Goal: Task Accomplishment & Management: Manage account settings

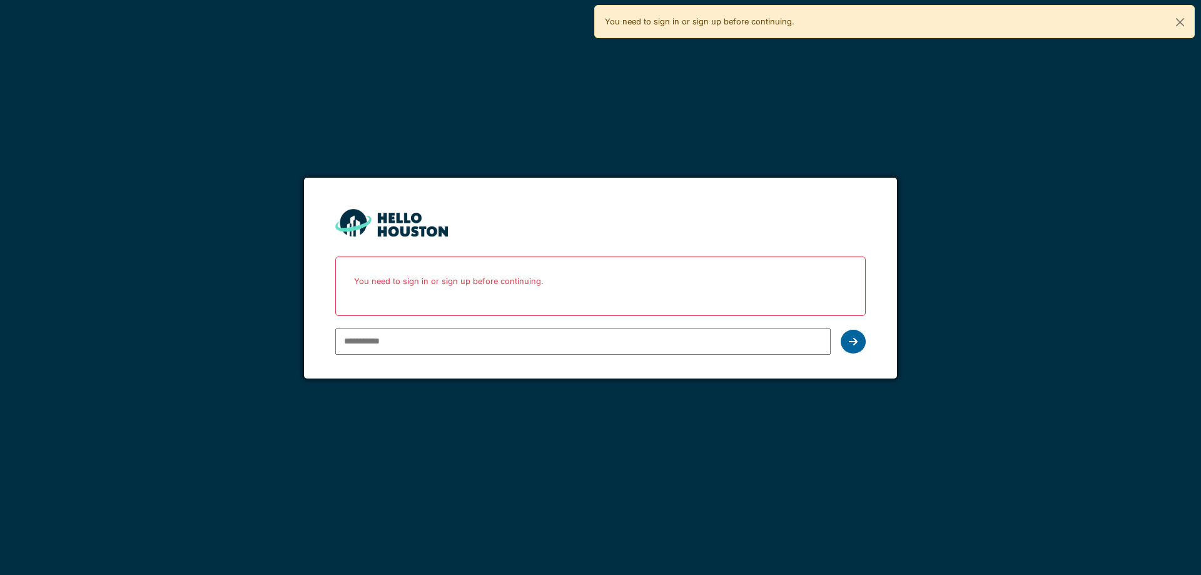
type input "**********"
click at [845, 341] on div at bounding box center [852, 342] width 25 height 24
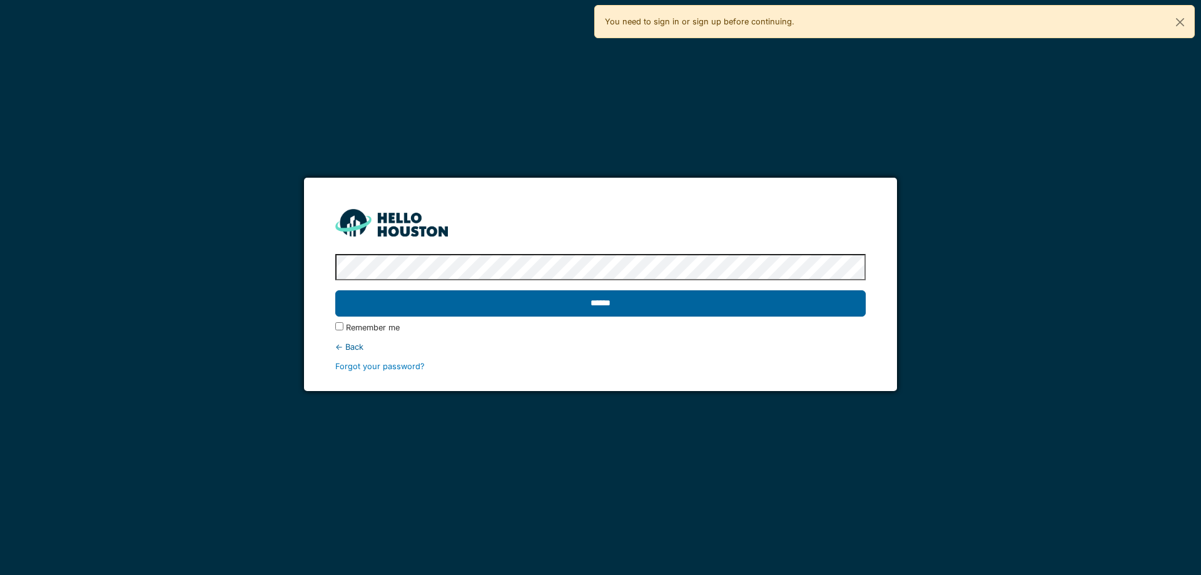
click at [827, 300] on input "******" at bounding box center [600, 303] width 530 height 26
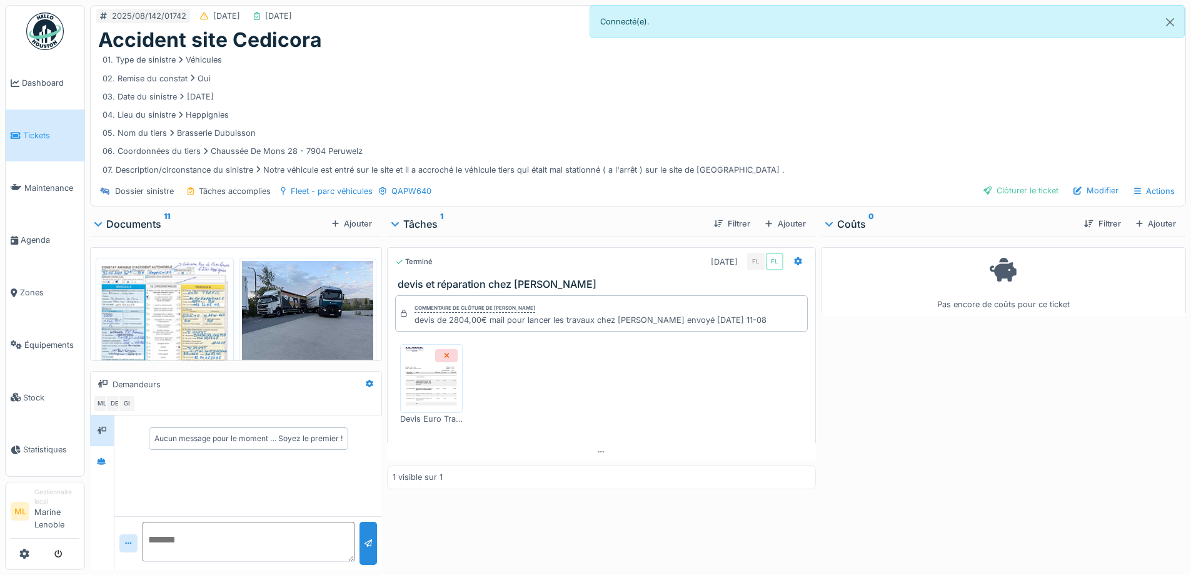
click at [442, 385] on img at bounding box center [431, 378] width 56 height 63
click at [1086, 188] on div "Modifier" at bounding box center [1096, 190] width 55 height 17
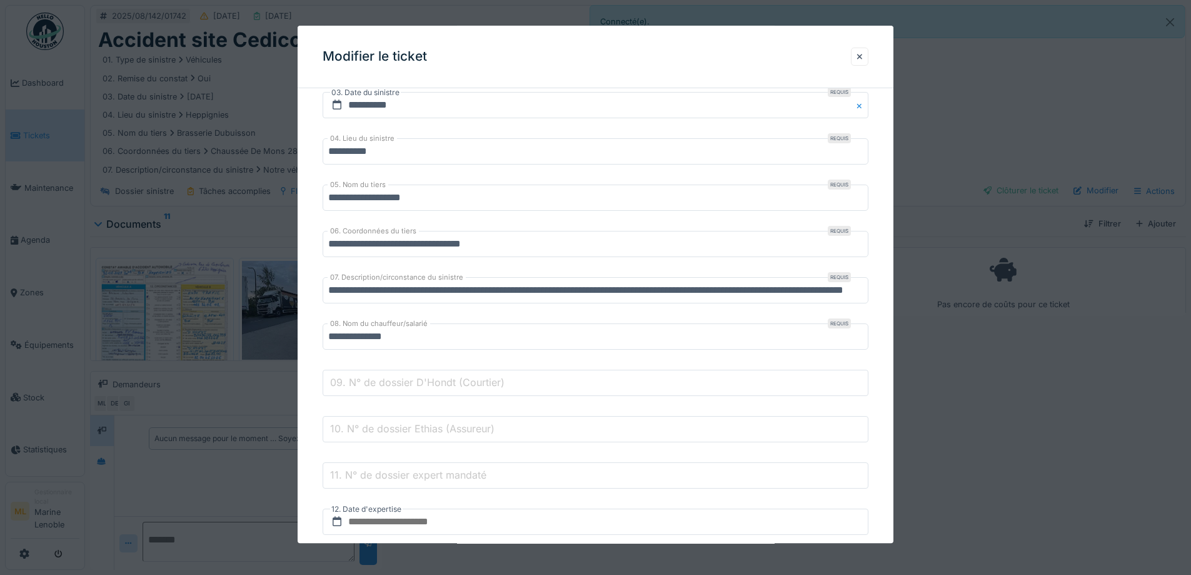
scroll to position [438, 0]
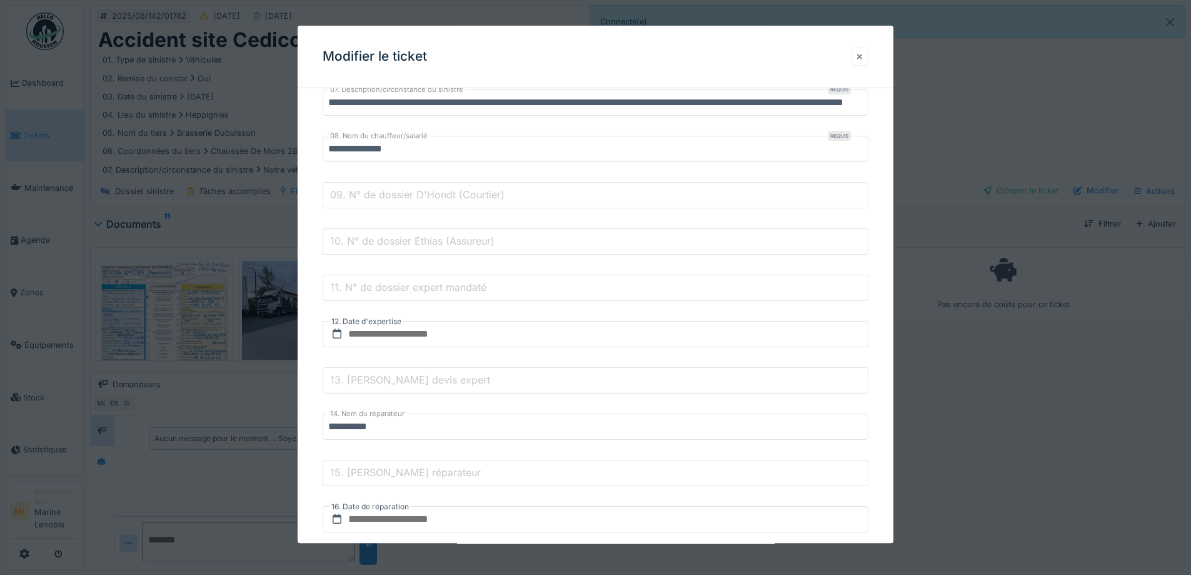
click at [863, 52] on div at bounding box center [860, 57] width 6 height 12
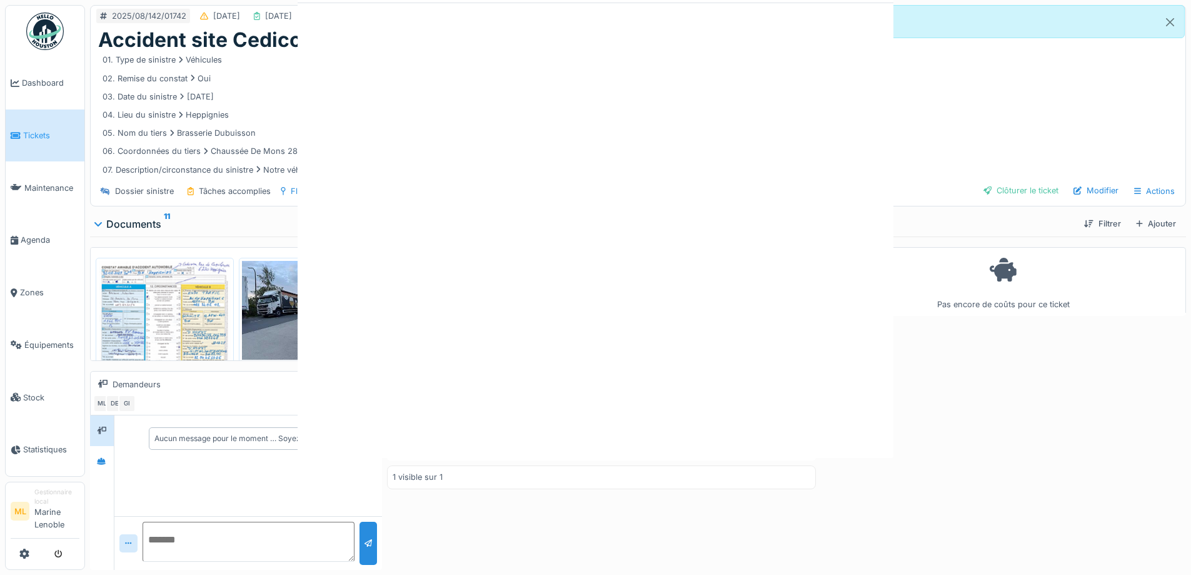
scroll to position [0, 0]
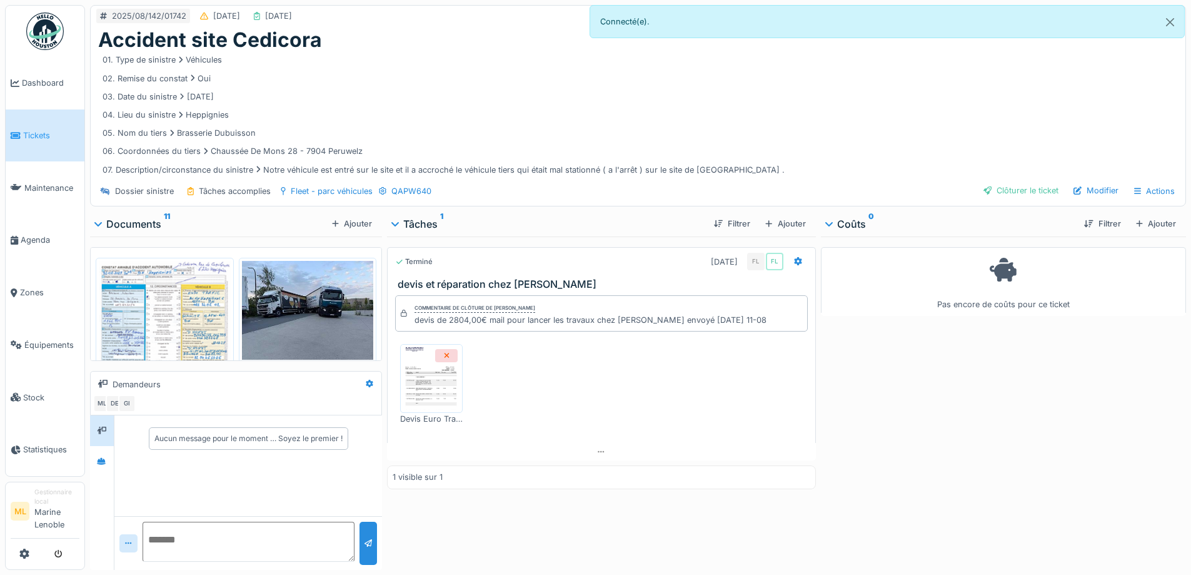
click at [166, 306] on img at bounding box center [165, 354] width 132 height 186
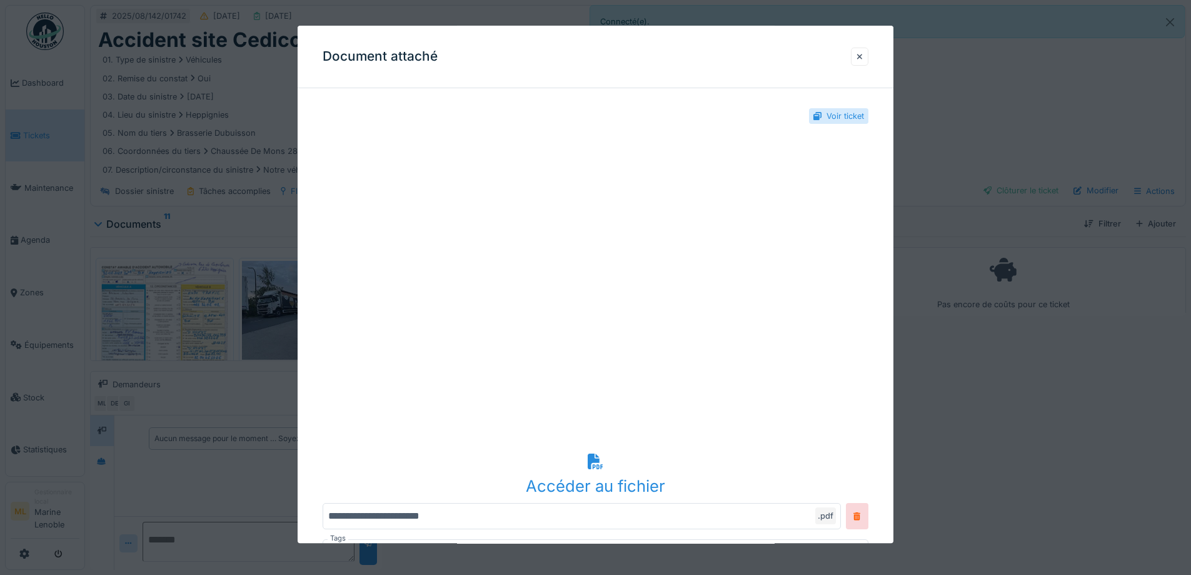
drag, startPoint x: 867, startPoint y: 53, endPoint x: 818, endPoint y: 97, distance: 66.4
click at [863, 53] on div at bounding box center [860, 57] width 6 height 12
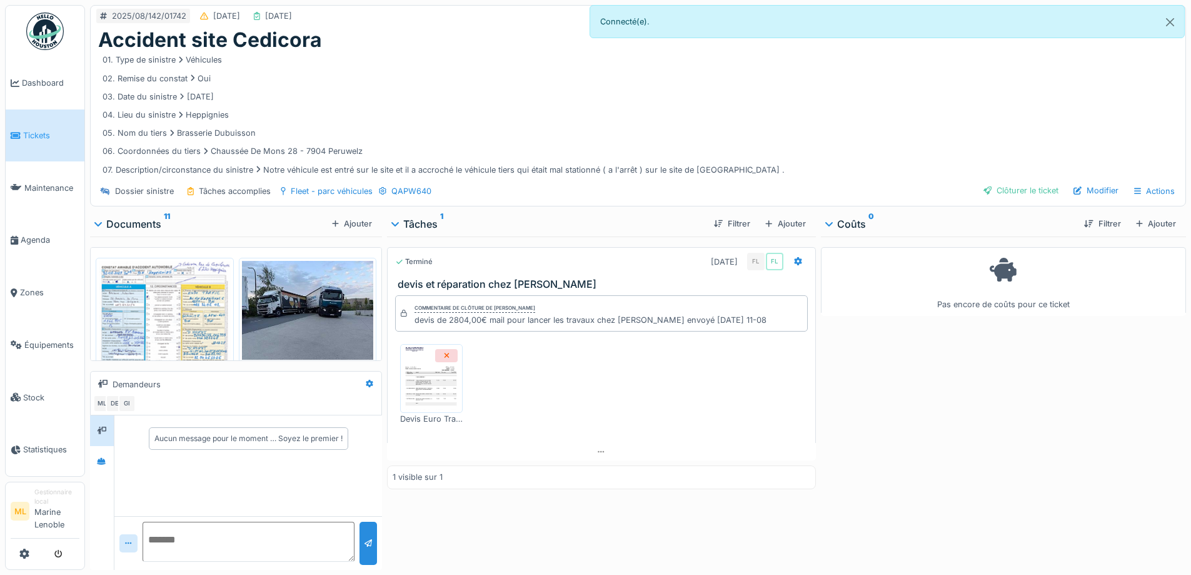
click at [423, 385] on img at bounding box center [431, 378] width 56 height 63
click at [426, 388] on img at bounding box center [431, 378] width 56 height 63
